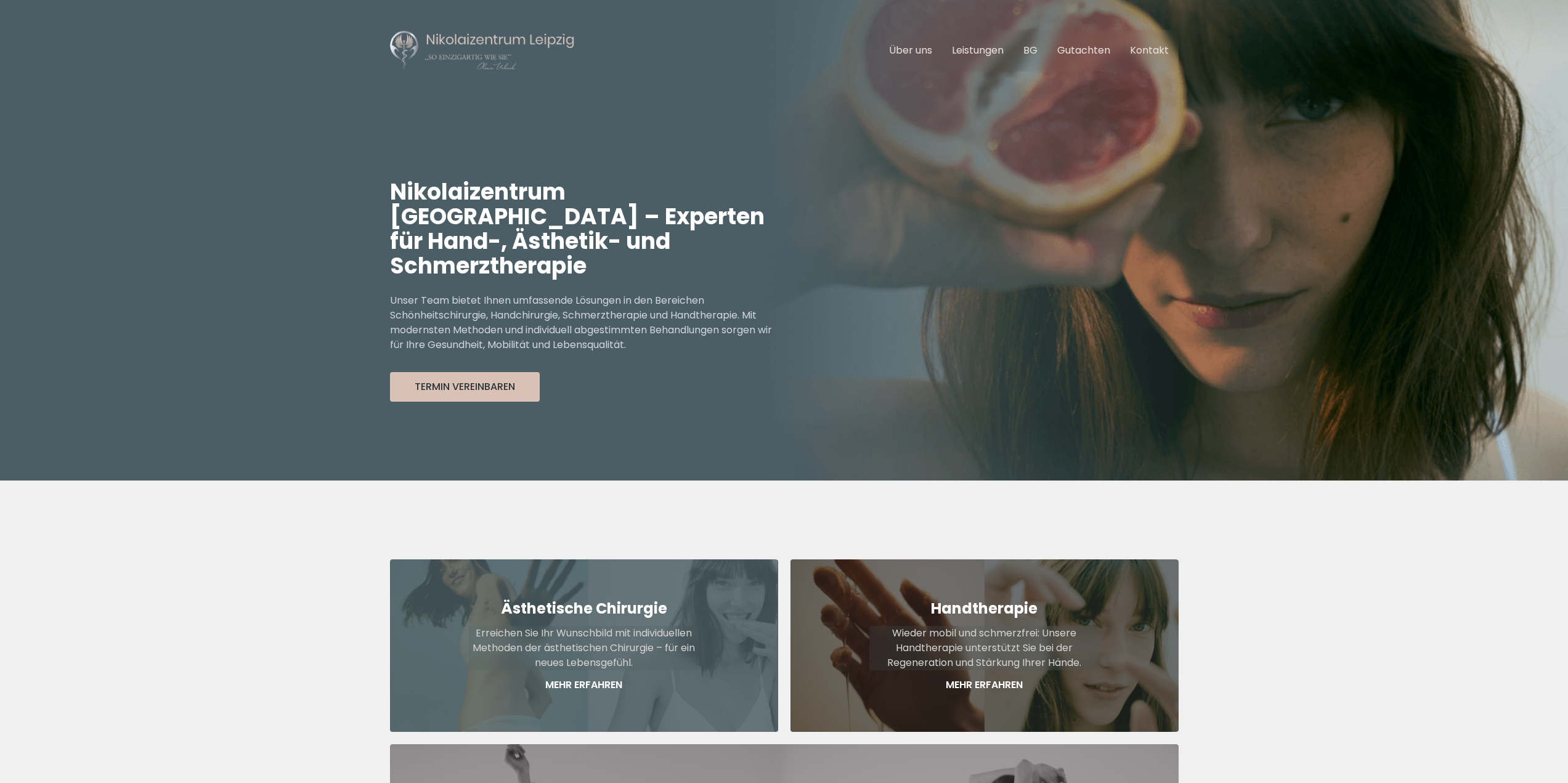
click at [576, 678] on p "Mehr Erfahren" at bounding box center [584, 685] width 230 height 15
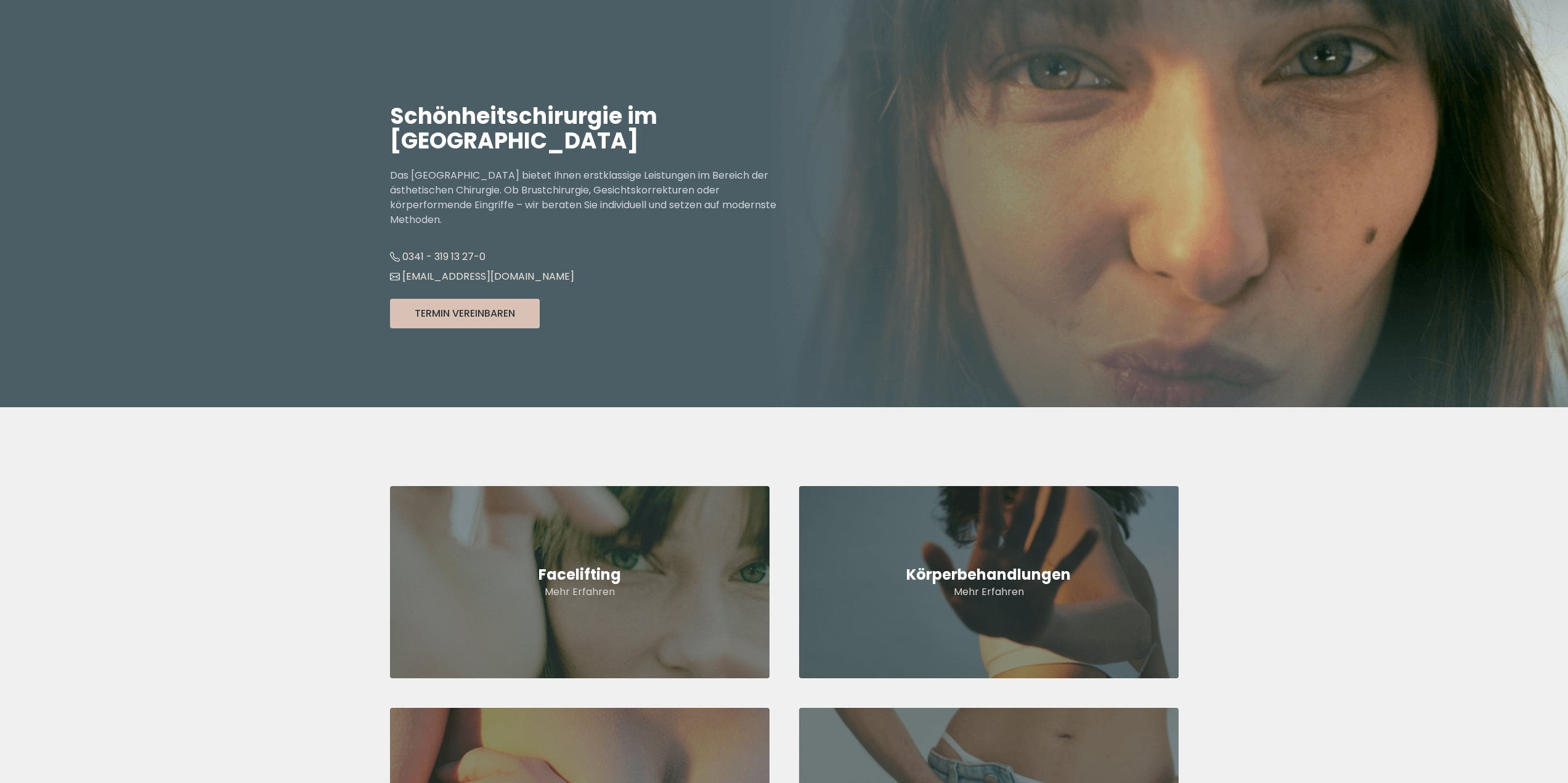
scroll to position [308, 0]
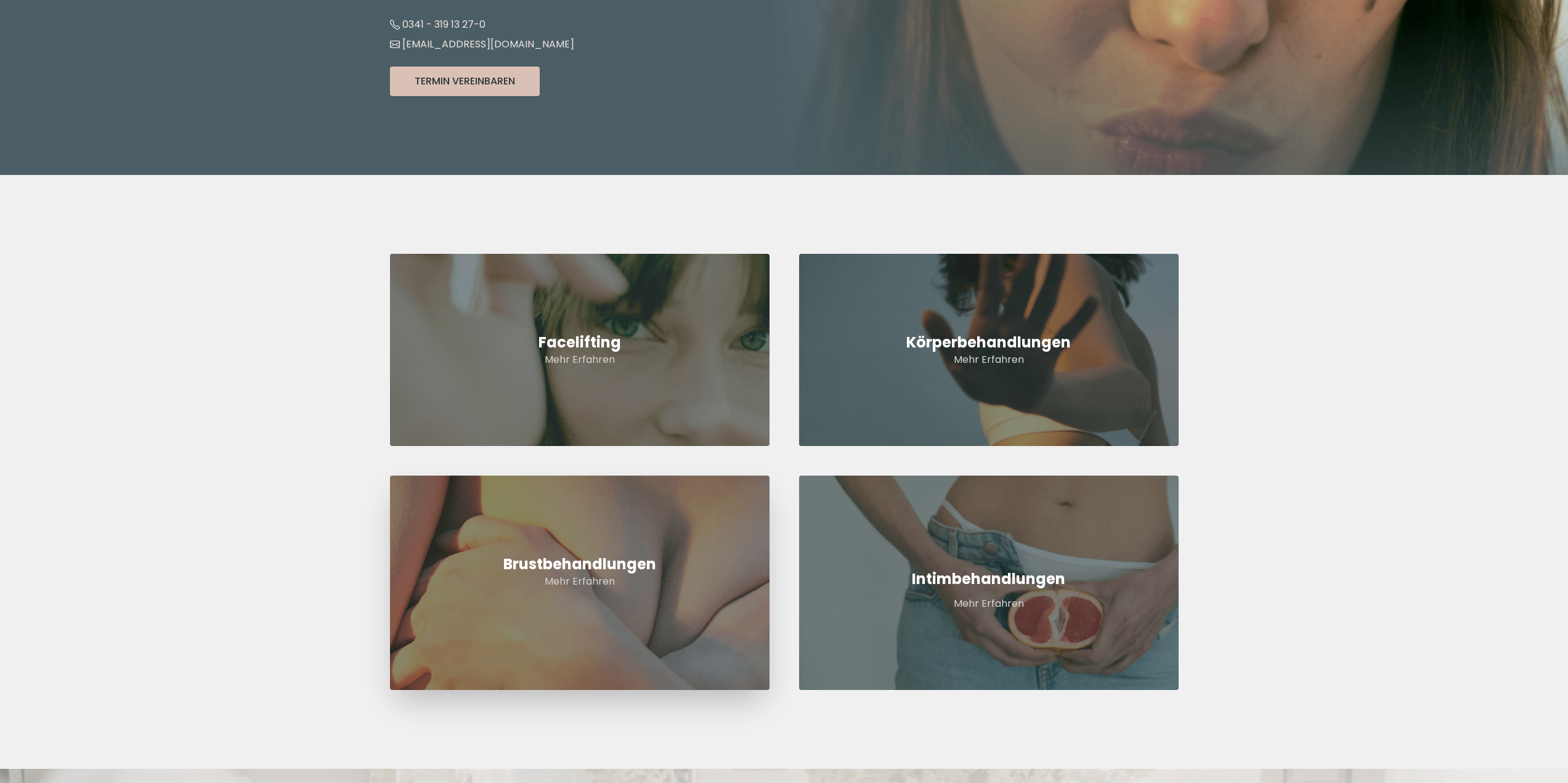
click at [582, 577] on p "Mehr Erfahren" at bounding box center [579, 582] width 380 height 15
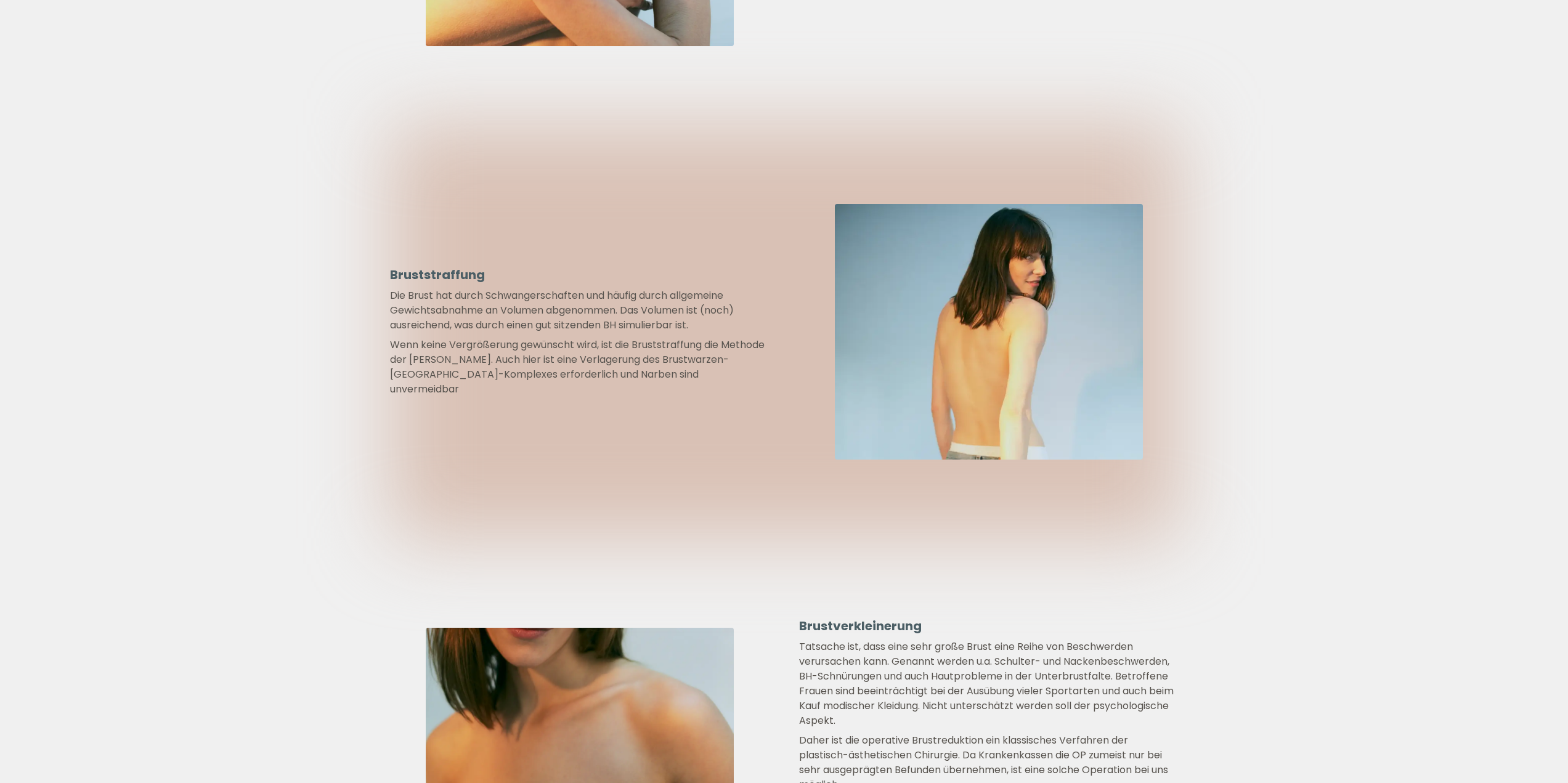
scroll to position [1356, 0]
